Goal: Task Accomplishment & Management: Manage account settings

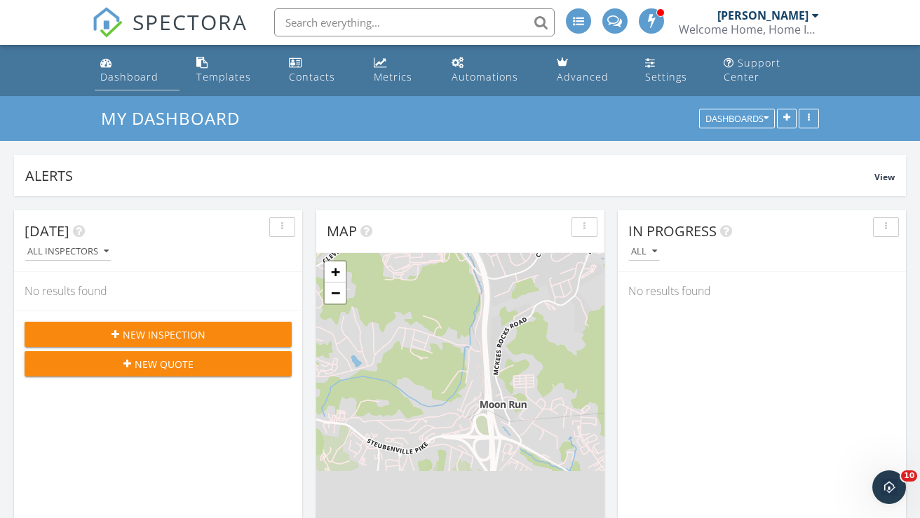
click at [135, 70] on div "Dashboard" at bounding box center [129, 76] width 58 height 13
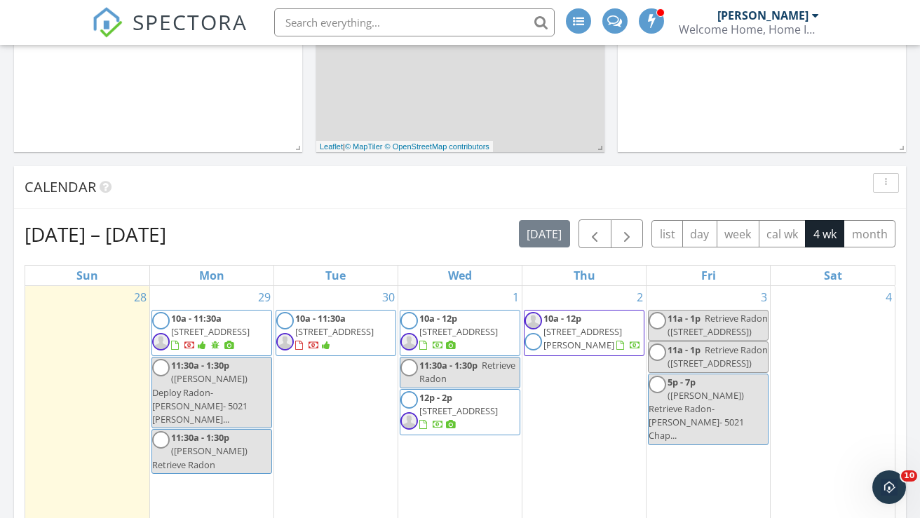
scroll to position [497, 0]
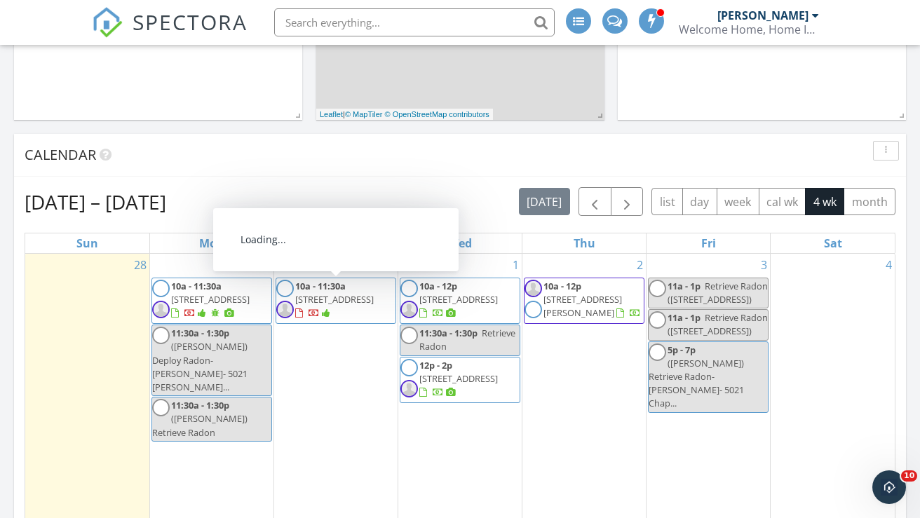
click at [347, 293] on span "204 Ascot Ct, Coraopolis 15108" at bounding box center [334, 299] width 79 height 13
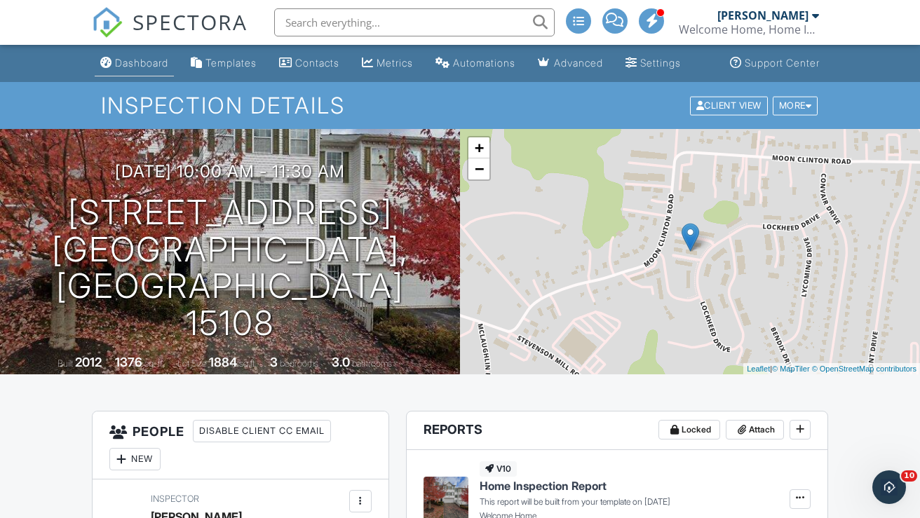
click at [126, 69] on div "Dashboard" at bounding box center [141, 63] width 53 height 12
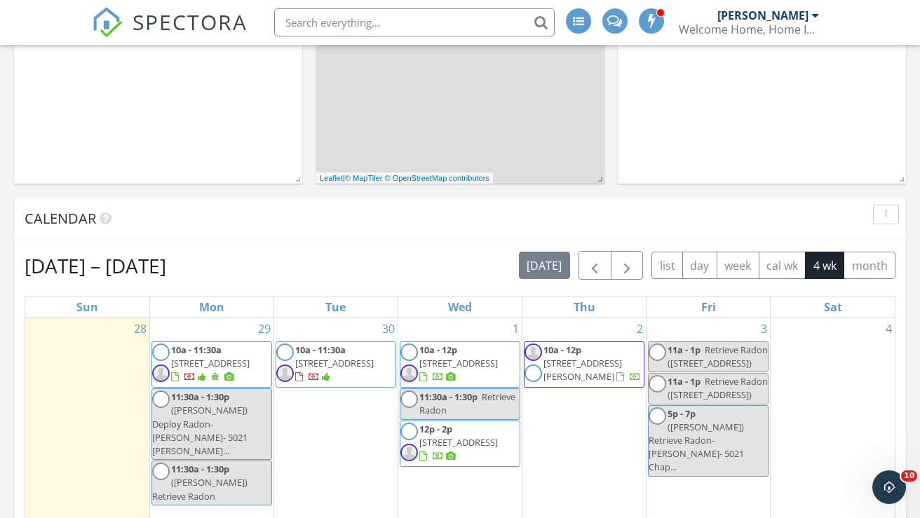
scroll to position [556, 0]
